Goal: Book appointment/travel/reservation

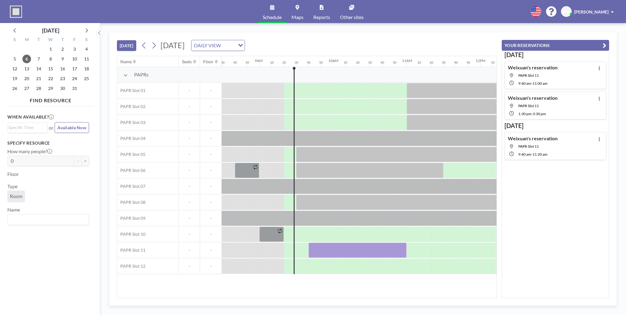
scroll to position [0, 675]
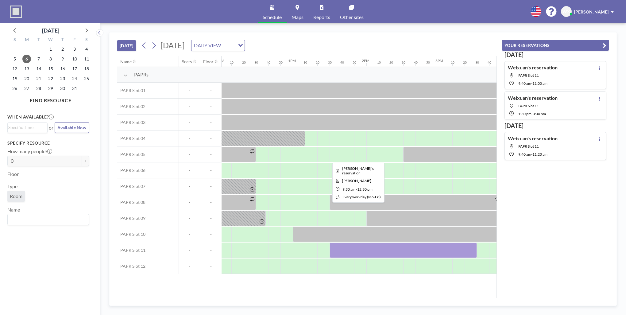
scroll to position [0, 890]
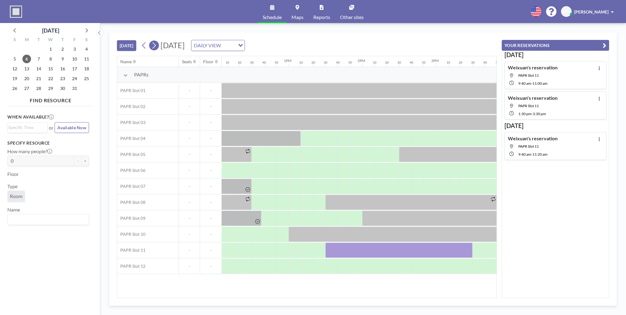
click at [156, 45] on icon at bounding box center [154, 45] width 6 height 9
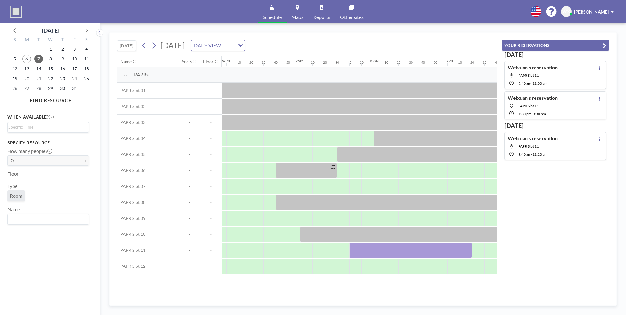
scroll to position [0, 601]
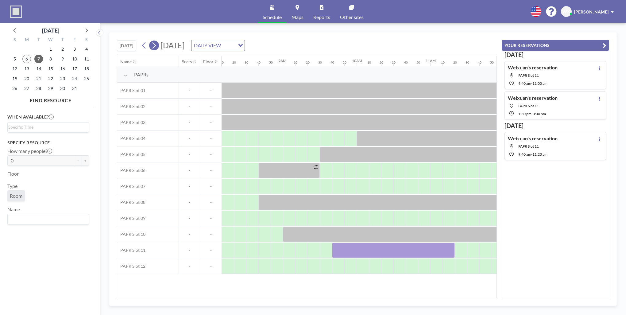
click at [155, 44] on icon at bounding box center [153, 45] width 3 height 6
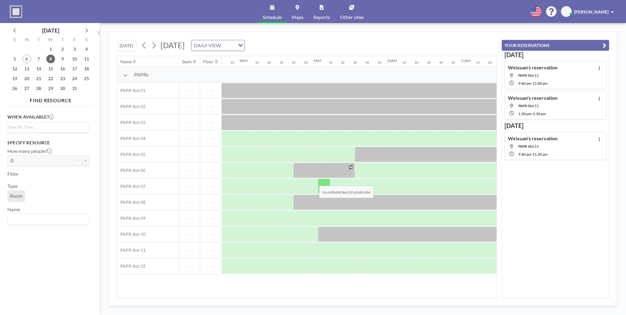
scroll to position [0, 576]
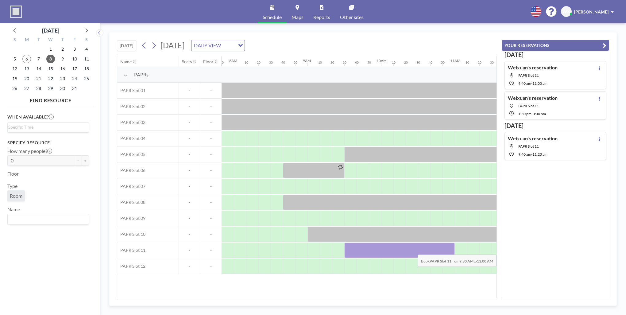
drag, startPoint x: 356, startPoint y: 250, endPoint x: 451, endPoint y: 250, distance: 94.8
click at [451, 250] on div at bounding box center [399, 249] width 110 height 15
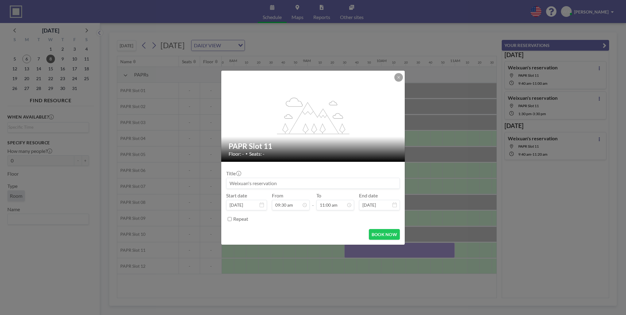
scroll to position [720, 0]
click at [378, 232] on button "BOOK NOW" at bounding box center [384, 234] width 31 height 11
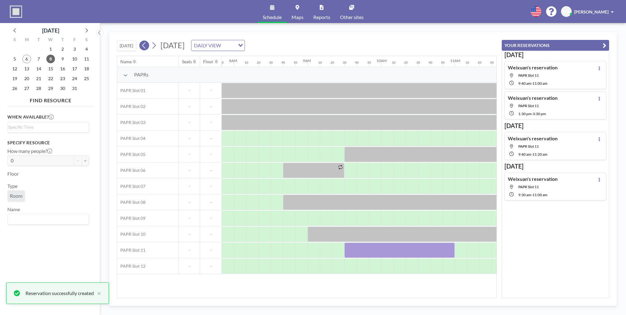
click at [142, 45] on button at bounding box center [144, 45] width 10 height 10
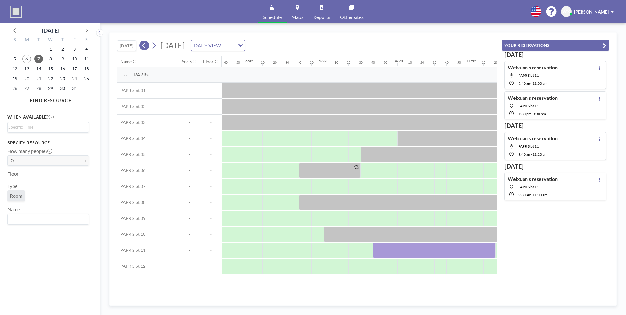
scroll to position [0, 576]
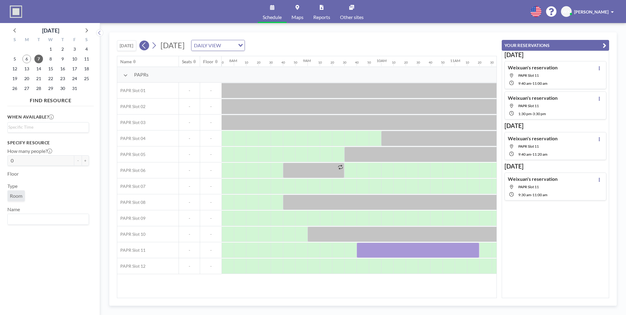
click at [143, 46] on icon at bounding box center [144, 45] width 6 height 9
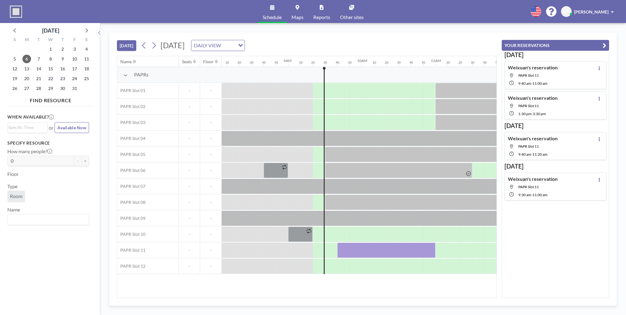
scroll to position [0, 675]
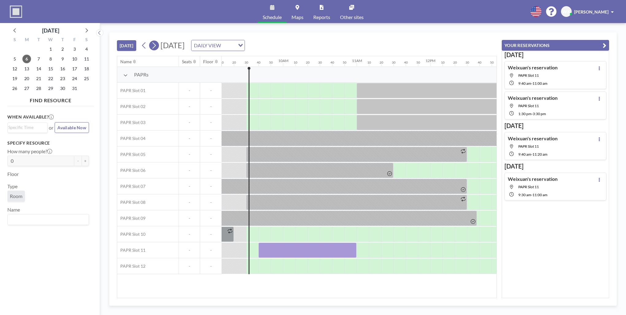
click at [153, 45] on icon at bounding box center [154, 45] width 6 height 9
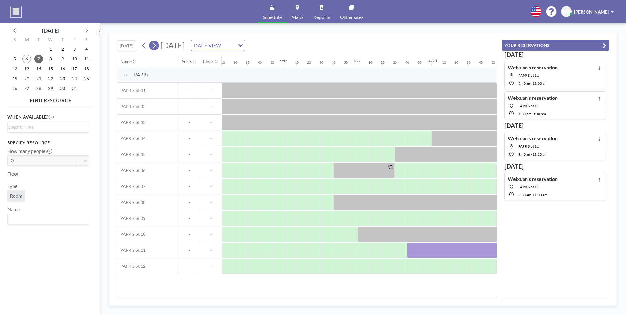
scroll to position [0, 613]
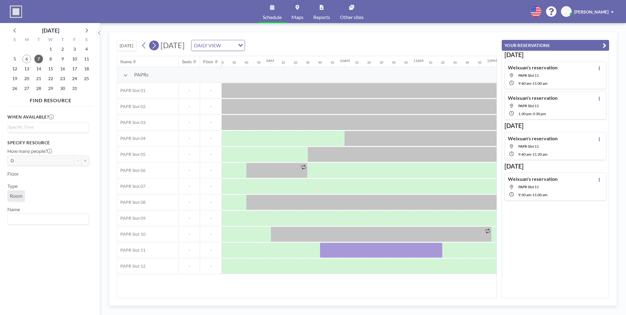
click at [154, 45] on icon at bounding box center [154, 45] width 6 height 9
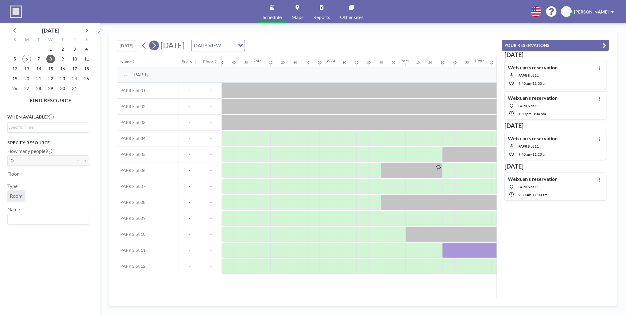
scroll to position [0, 576]
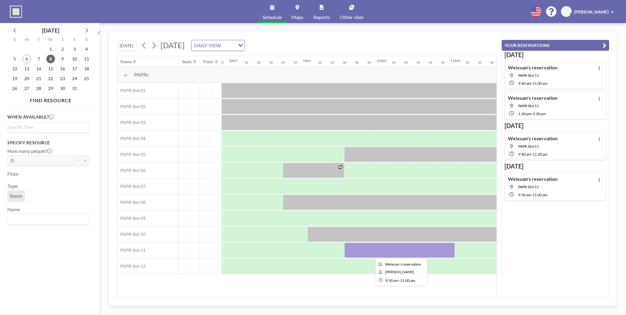
click at [427, 252] on div at bounding box center [399, 249] width 110 height 15
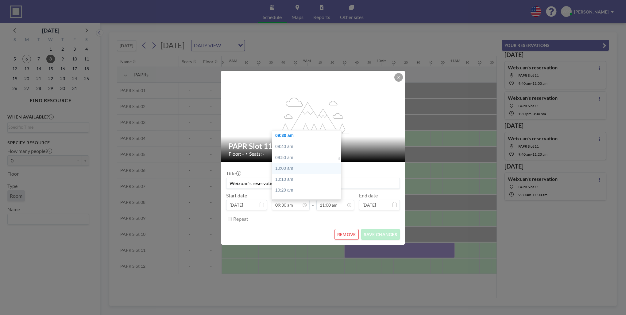
scroll to position [592, 0]
click at [296, 154] on div "09:20 am" at bounding box center [308, 155] width 72 height 11
type input "09:20 am"
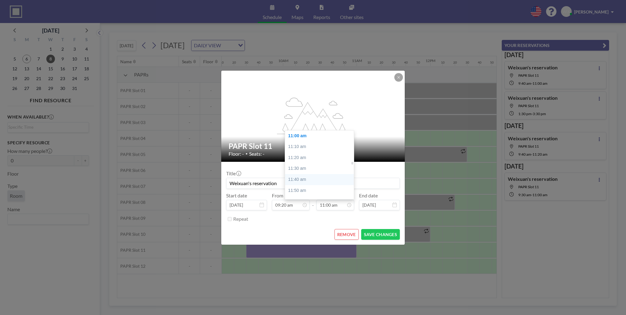
scroll to position [659, 0]
click at [305, 135] on div "10:00 am" at bounding box center [321, 131] width 72 height 11
type input "10:00 am"
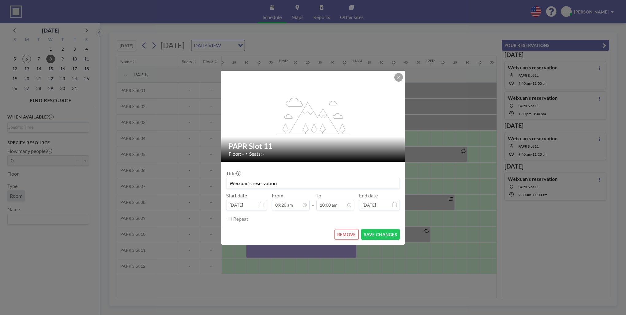
scroll to position [0, 0]
click at [374, 234] on button "SAVE CHANGES" at bounding box center [380, 234] width 39 height 11
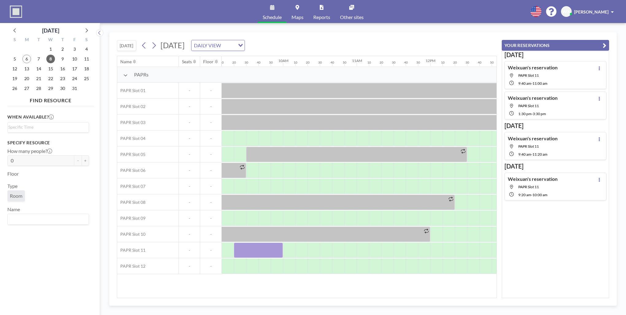
click at [128, 50] on button "[DATE]" at bounding box center [126, 45] width 19 height 11
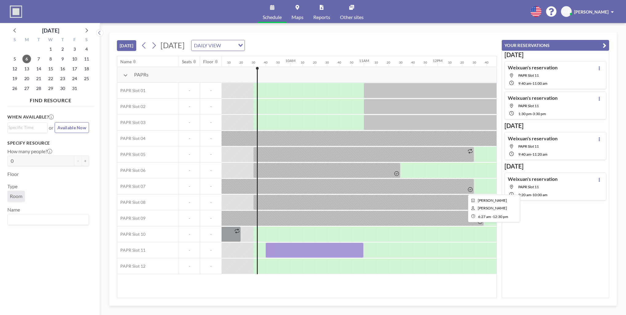
scroll to position [0, 687]
